Goal: Navigation & Orientation: Find specific page/section

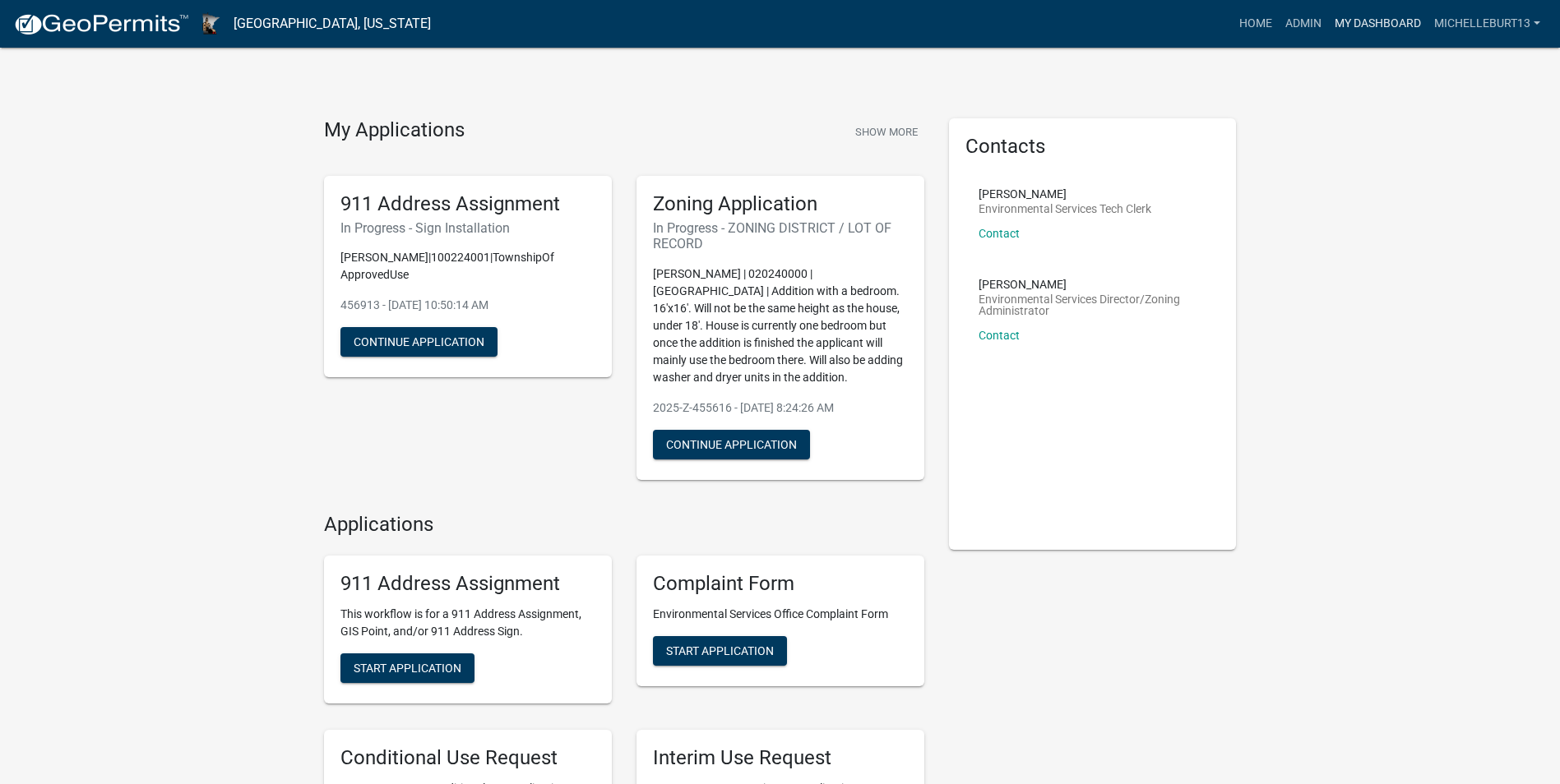
click at [1356, 26] on link "My Dashboard" at bounding box center [1378, 24] width 100 height 31
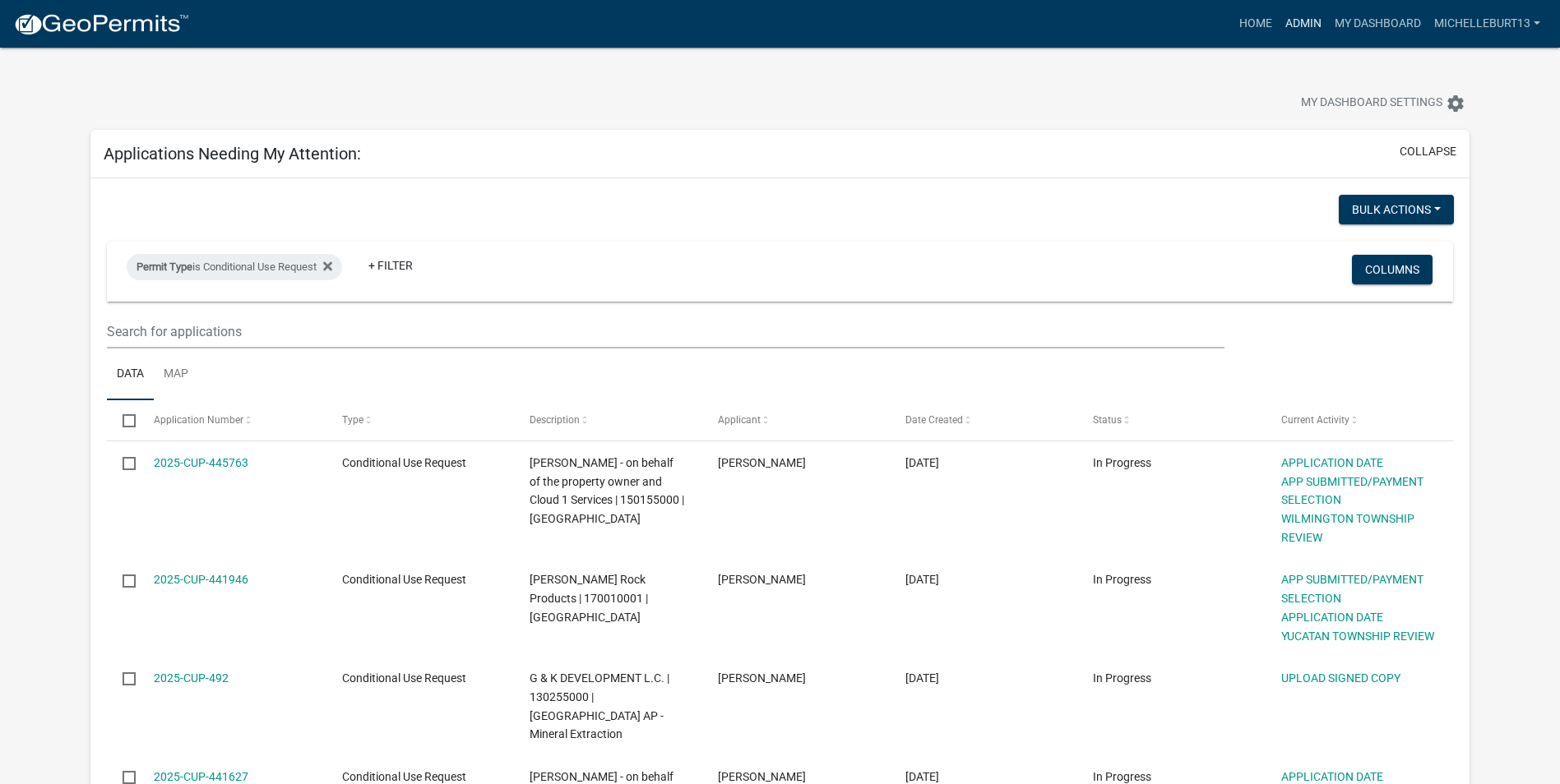
click at [1300, 25] on link "Admin" at bounding box center [1304, 24] width 49 height 31
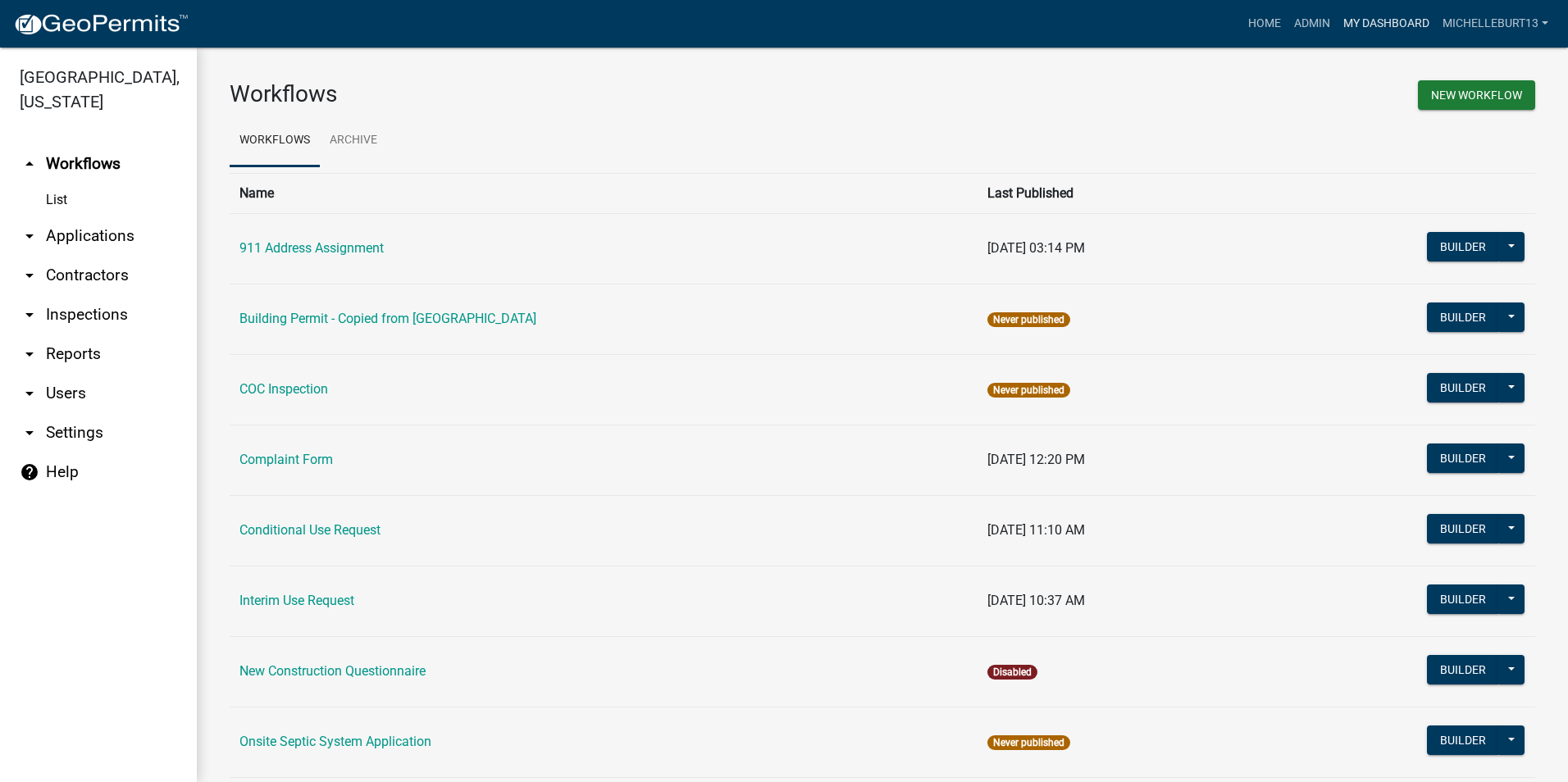
click at [1369, 30] on link "My Dashboard" at bounding box center [1387, 23] width 100 height 31
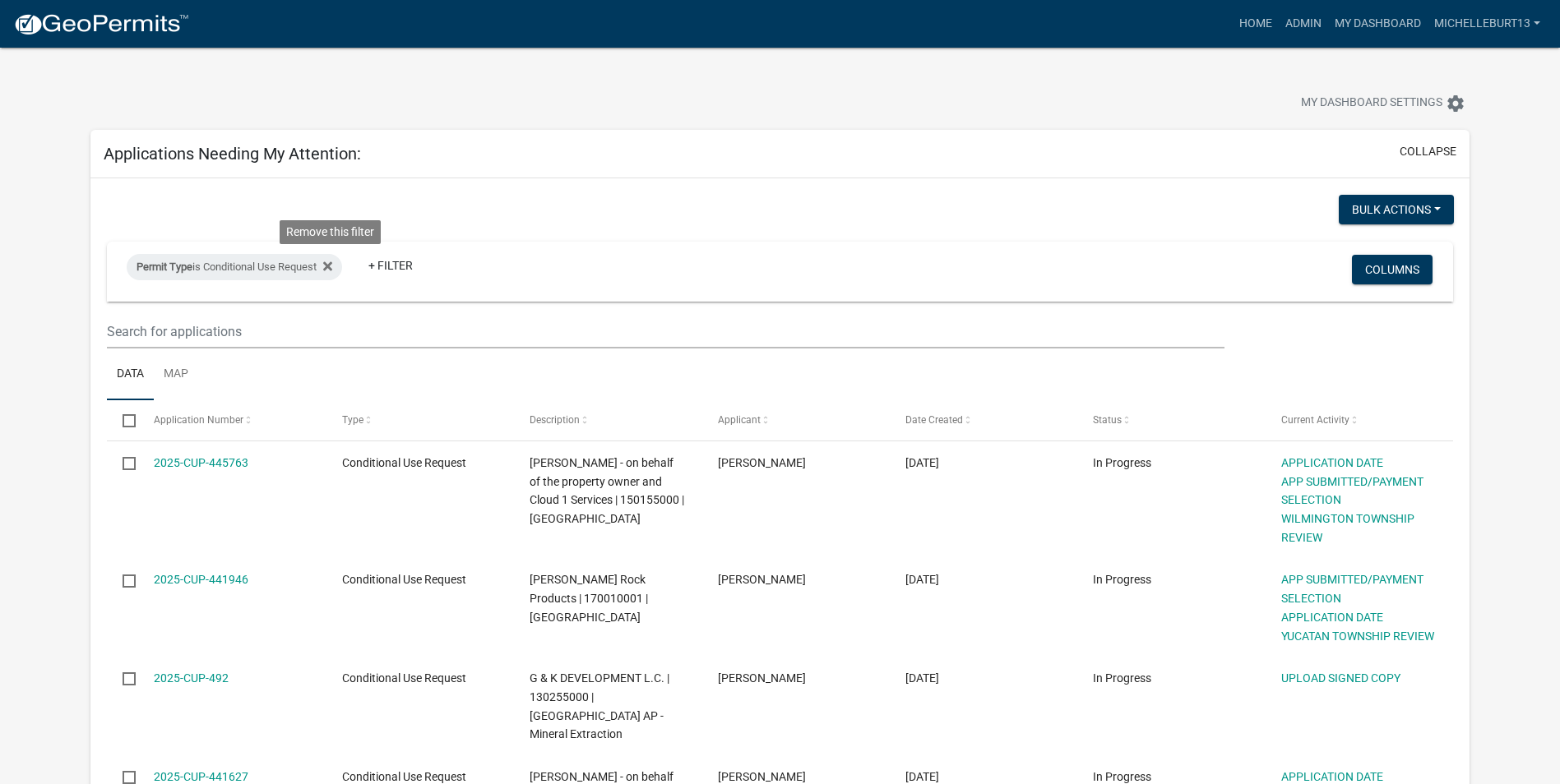
click at [332, 267] on icon at bounding box center [328, 266] width 9 height 9
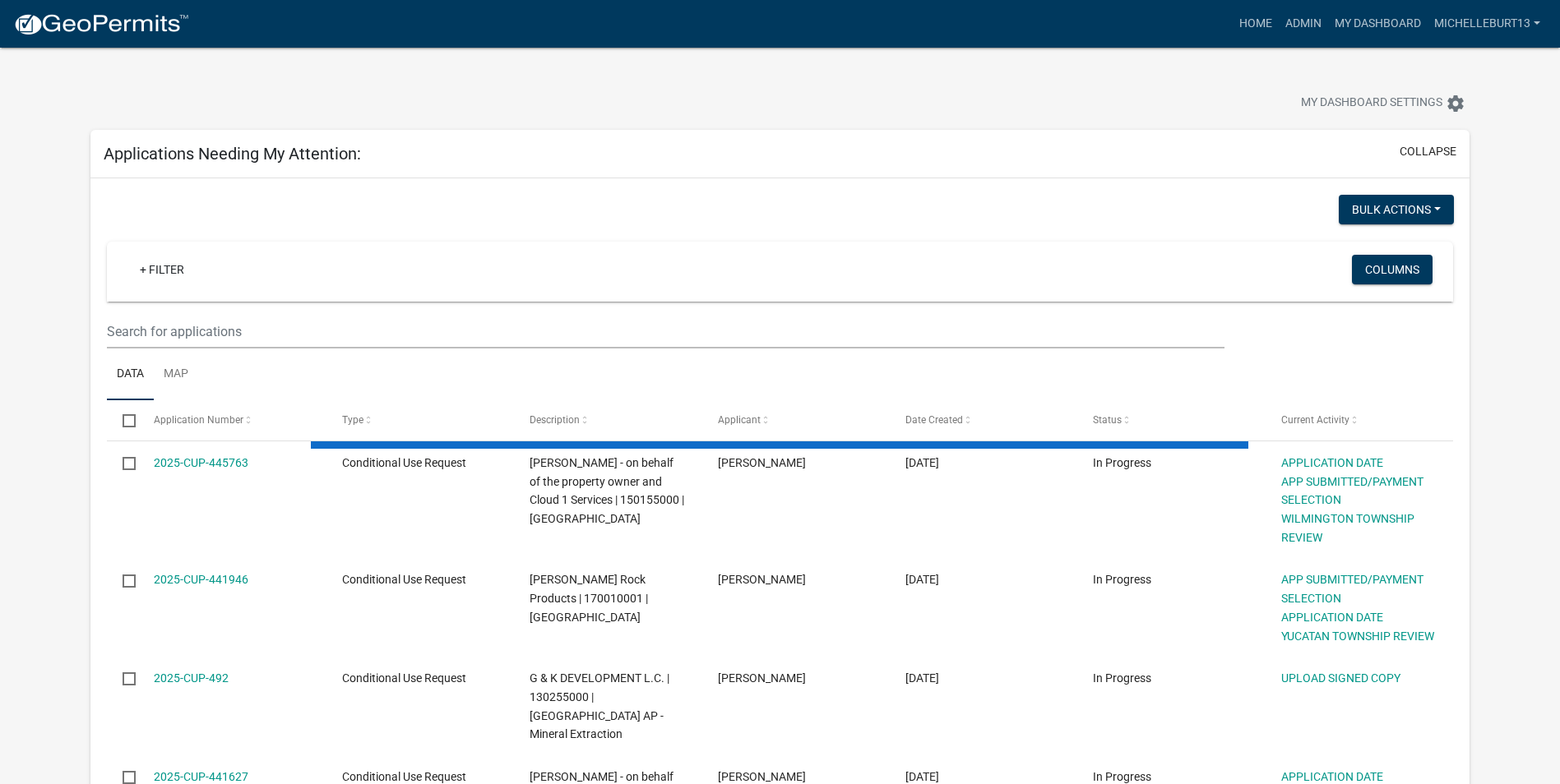
select select "3: 100"
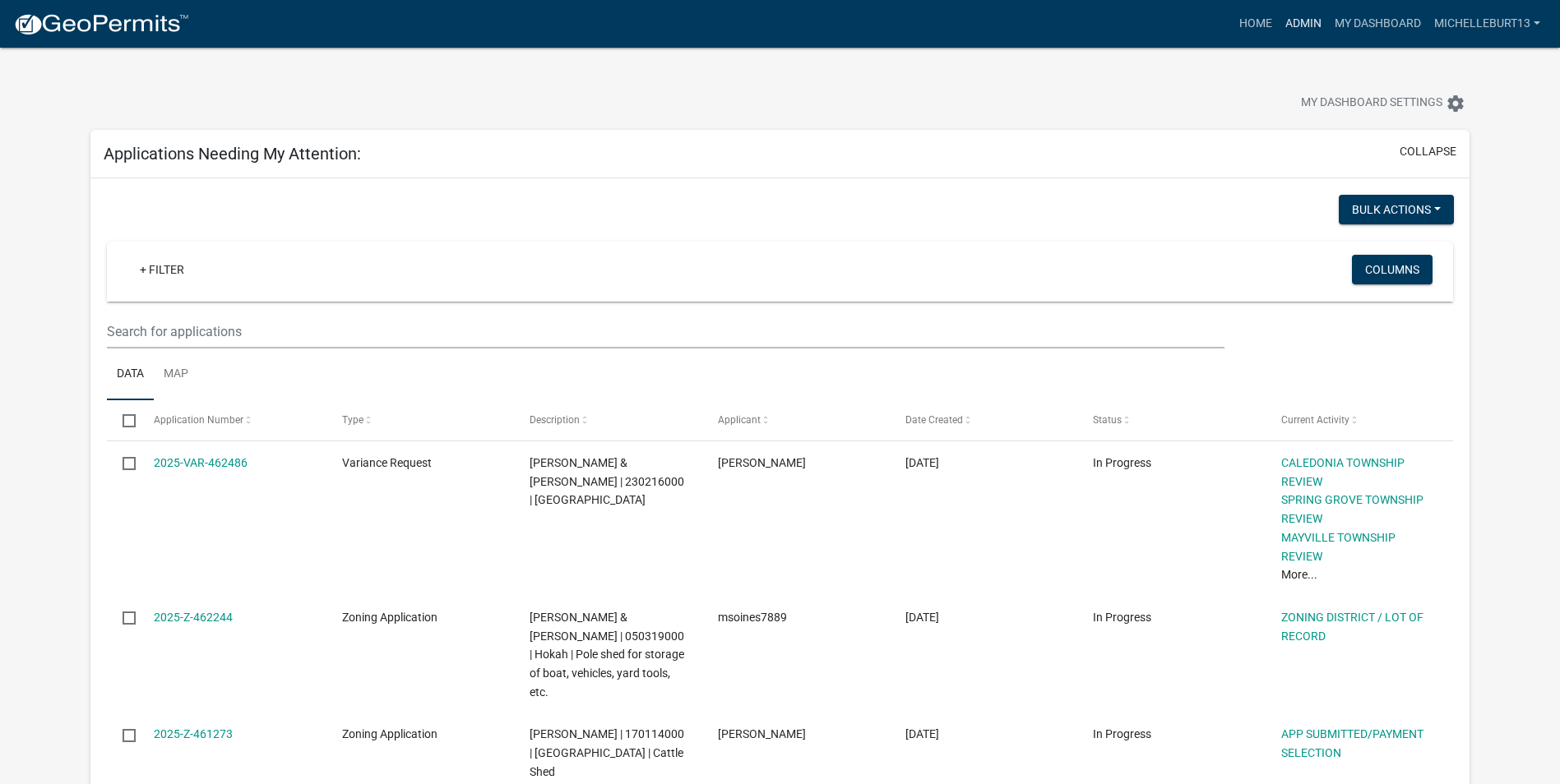
click at [1296, 24] on link "Admin" at bounding box center [1304, 24] width 49 height 31
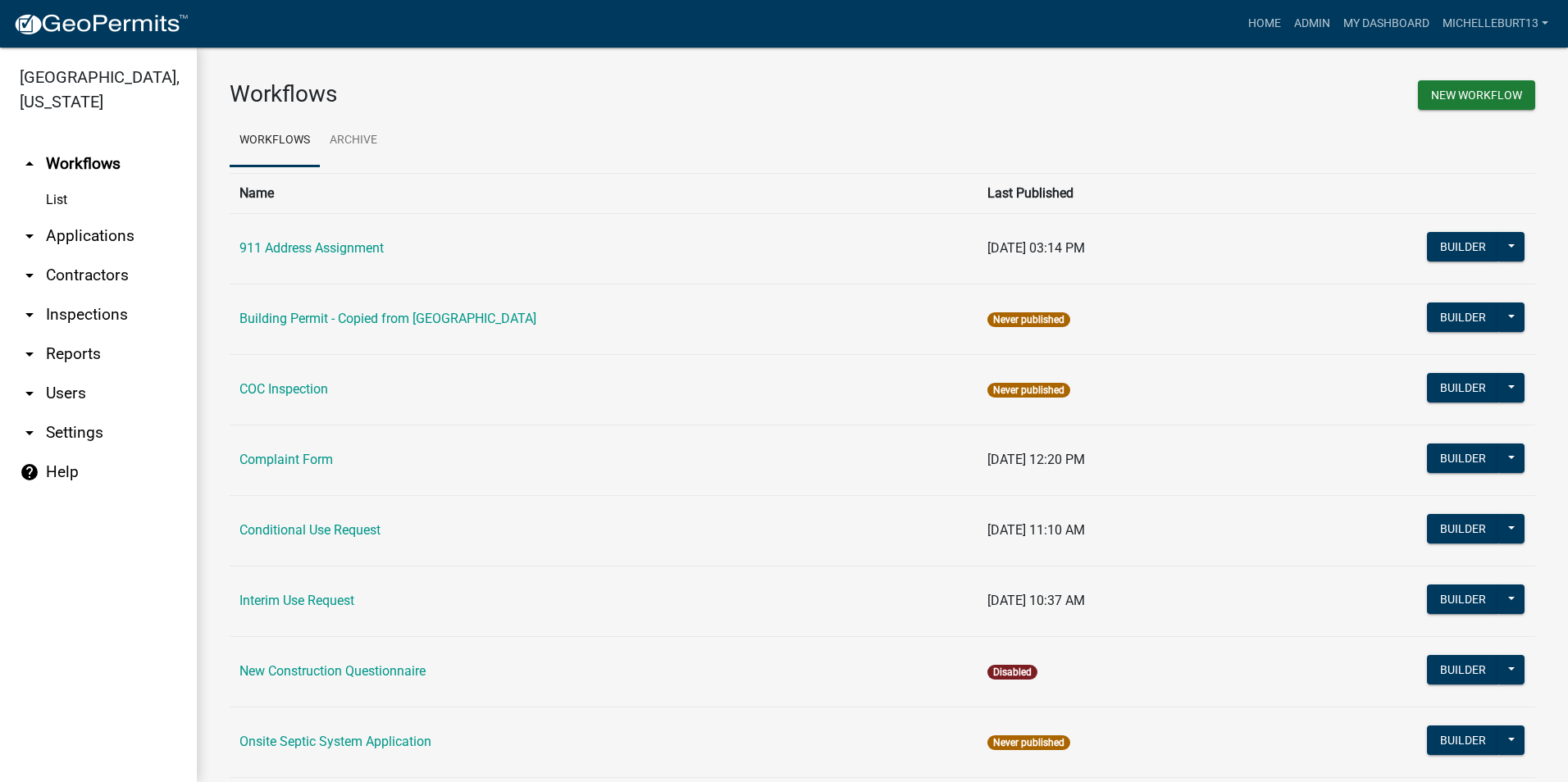
click at [95, 234] on link "arrow_drop_down Applications" at bounding box center [98, 236] width 196 height 39
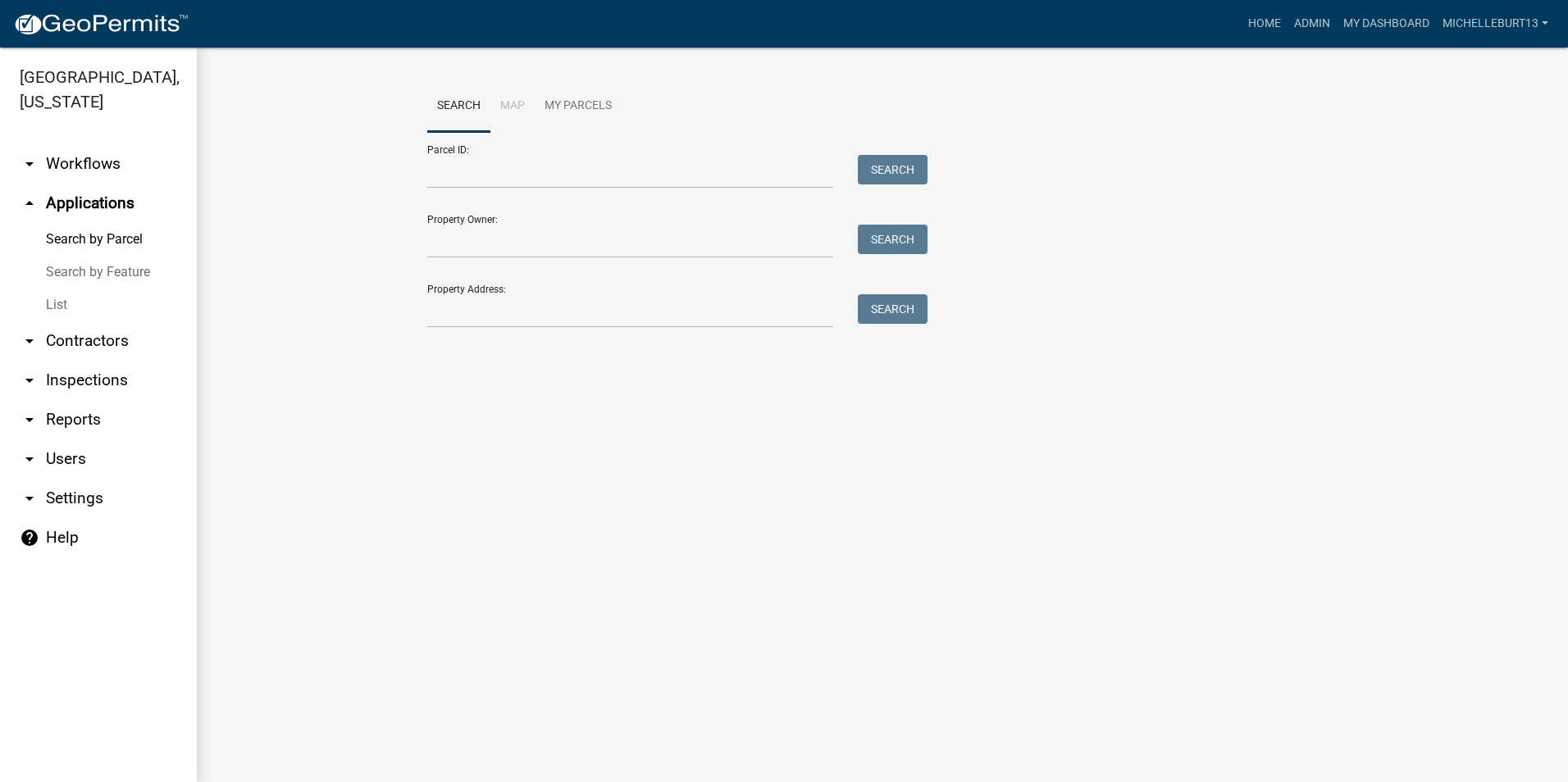
click at [49, 305] on link "List" at bounding box center [98, 305] width 196 height 33
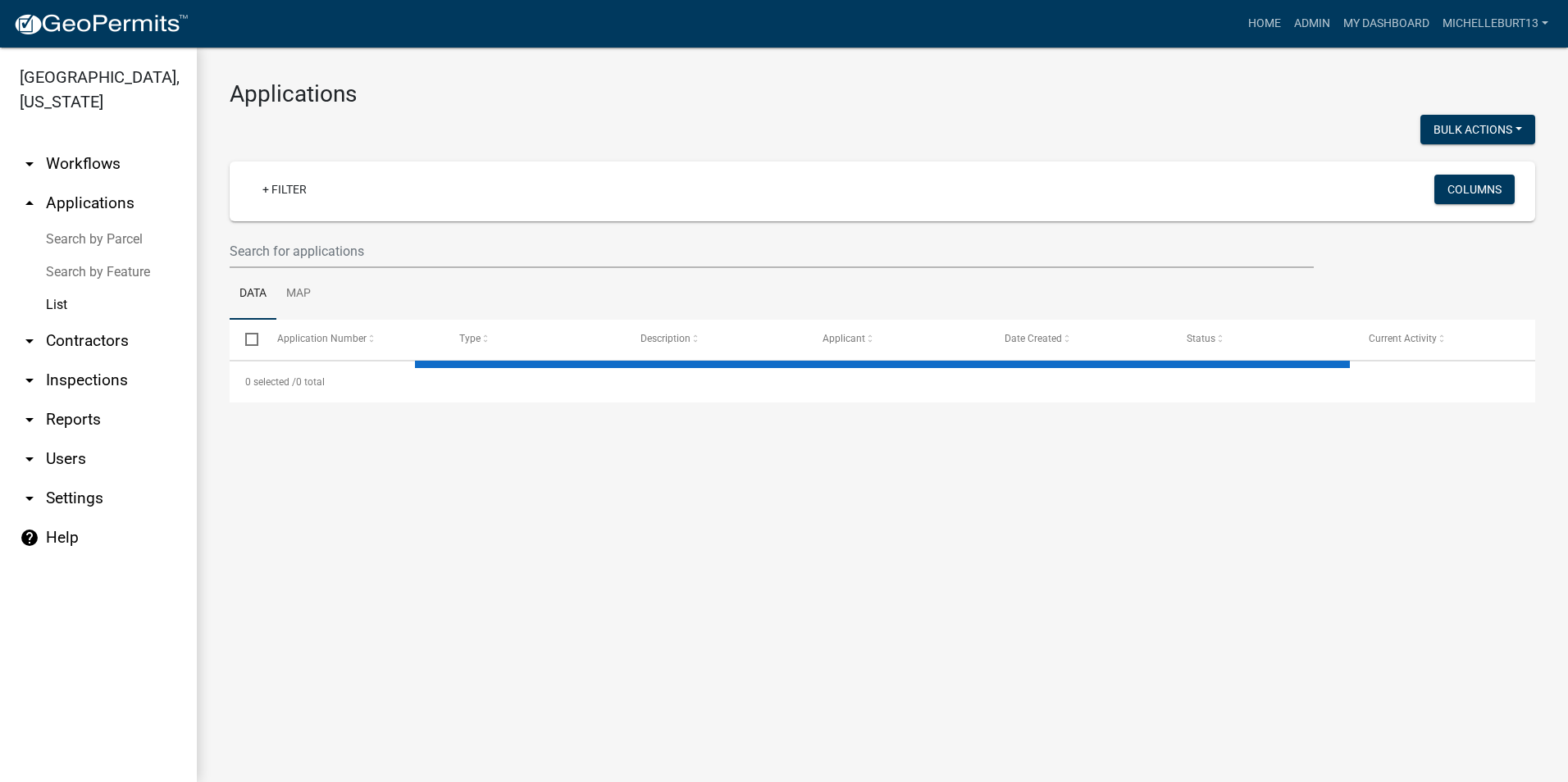
select select "3: 100"
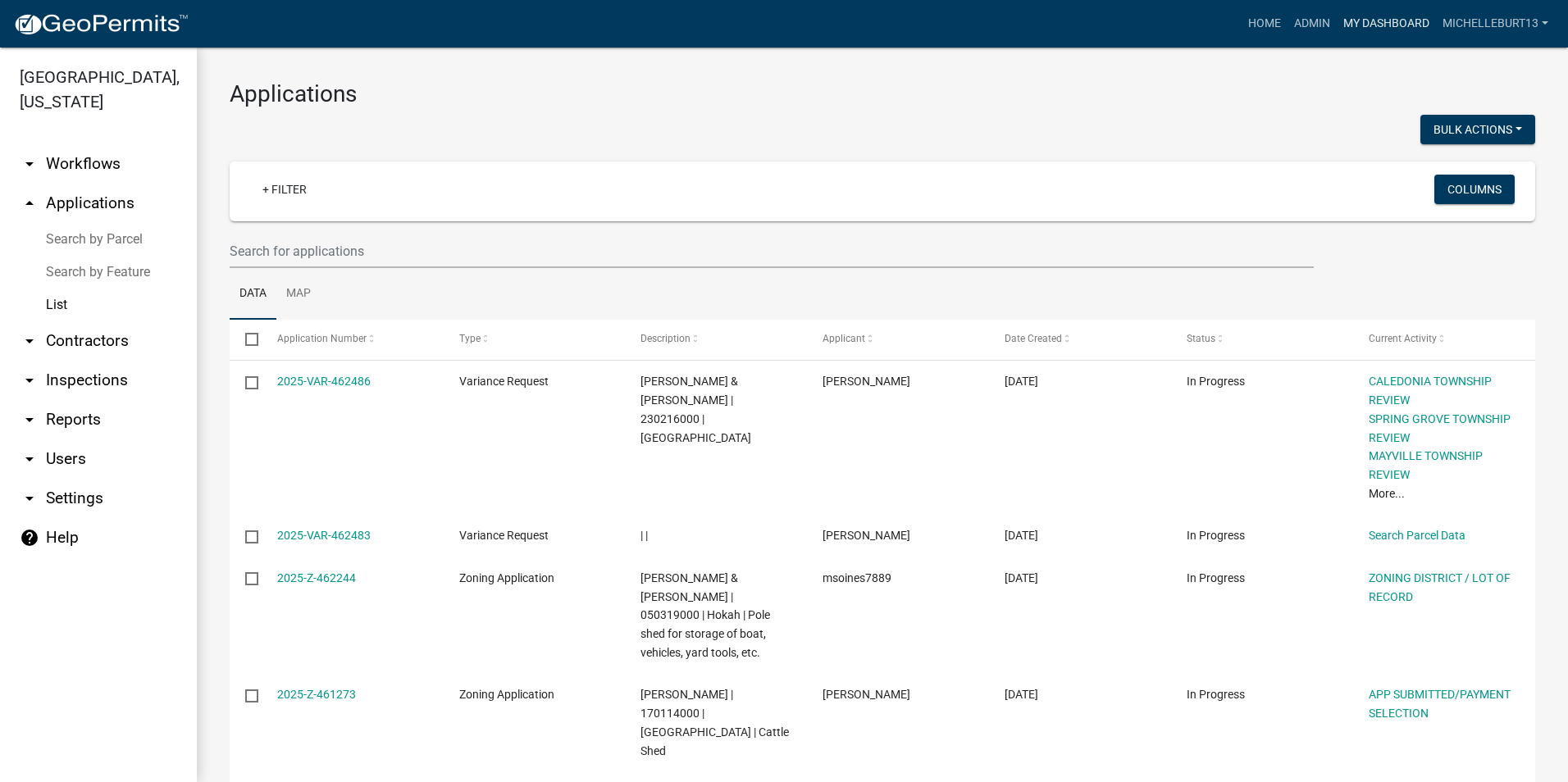
click at [1379, 27] on link "My Dashboard" at bounding box center [1387, 23] width 100 height 31
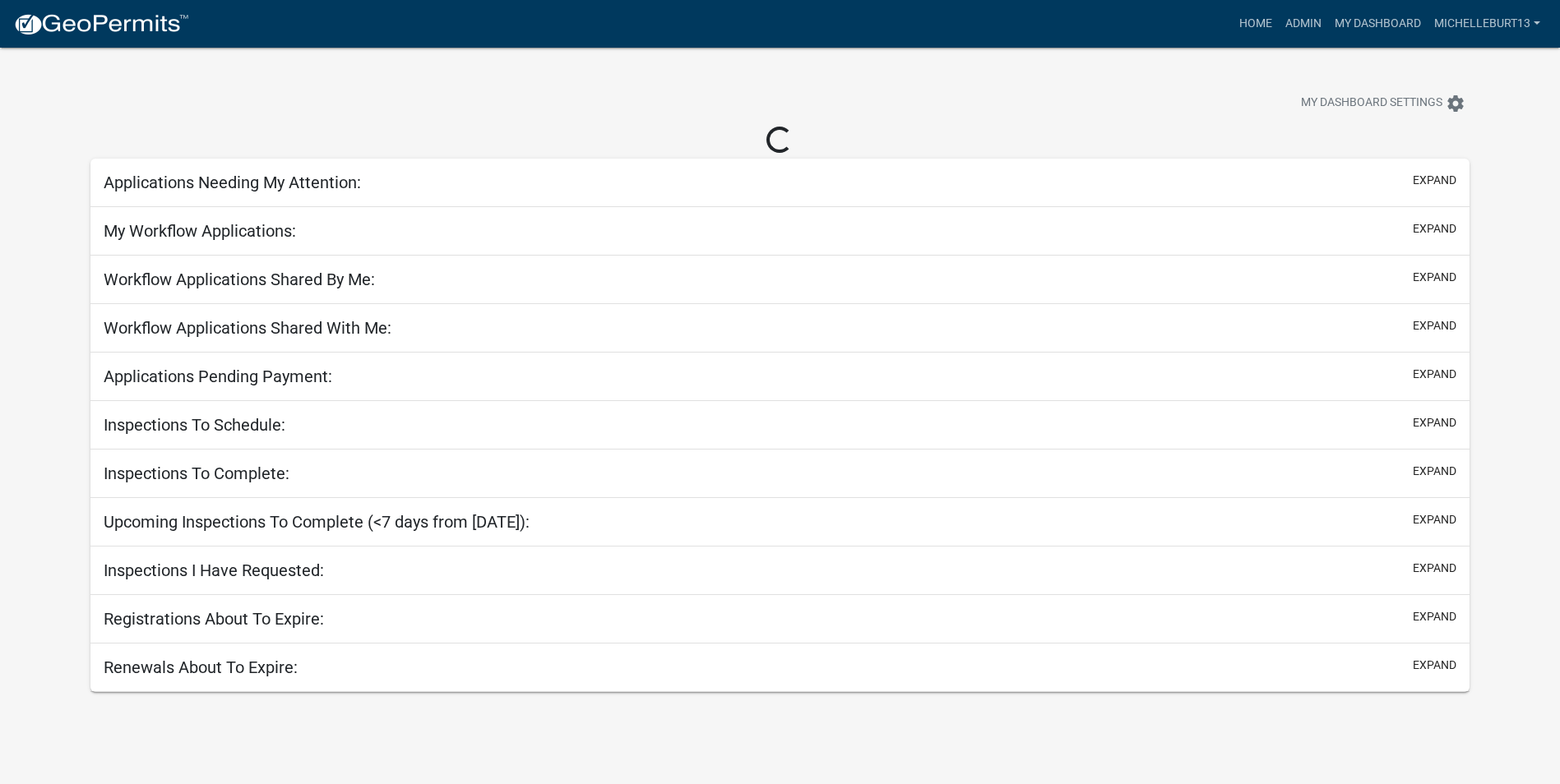
select select "3: 100"
